Goal: Task Accomplishment & Management: Manage account settings

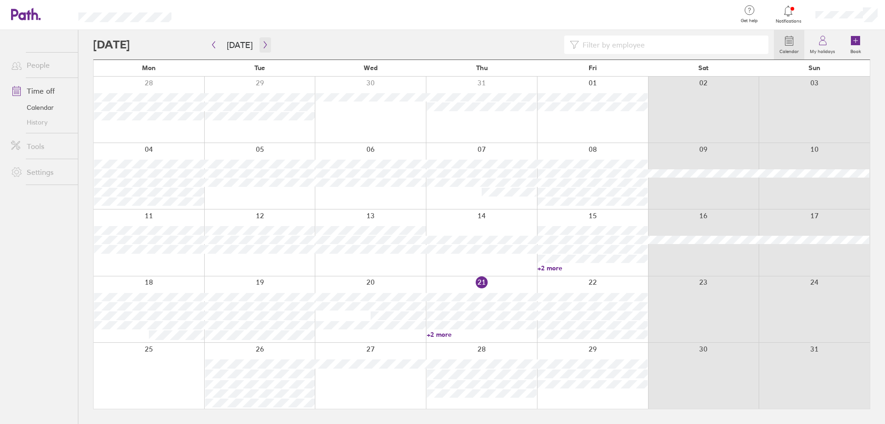
click at [264, 42] on icon "button" at bounding box center [265, 44] width 7 height 7
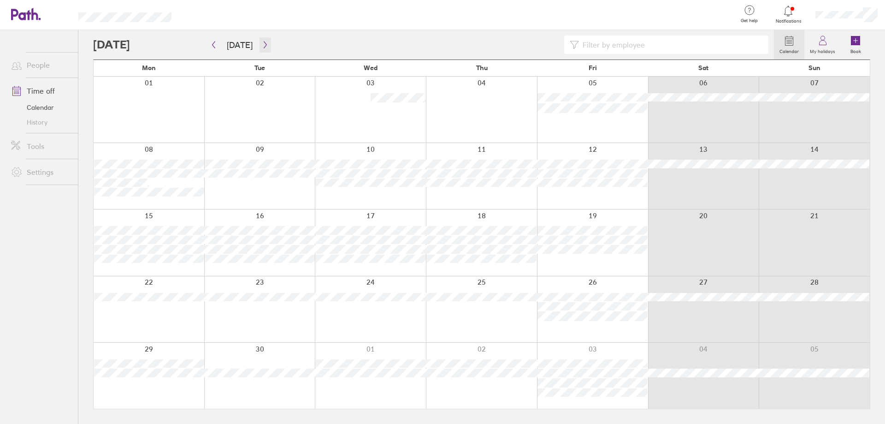
click at [268, 48] on button "button" at bounding box center [266, 44] width 12 height 15
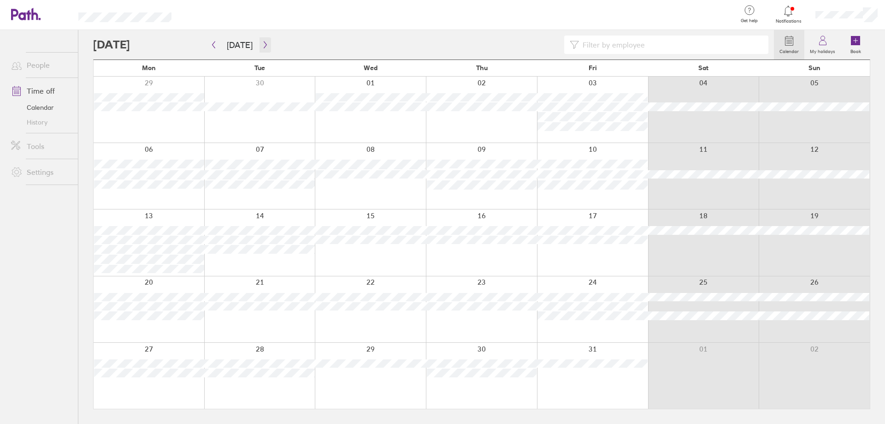
click at [264, 46] on icon "button" at bounding box center [265, 44] width 7 height 7
